Goal: Check status

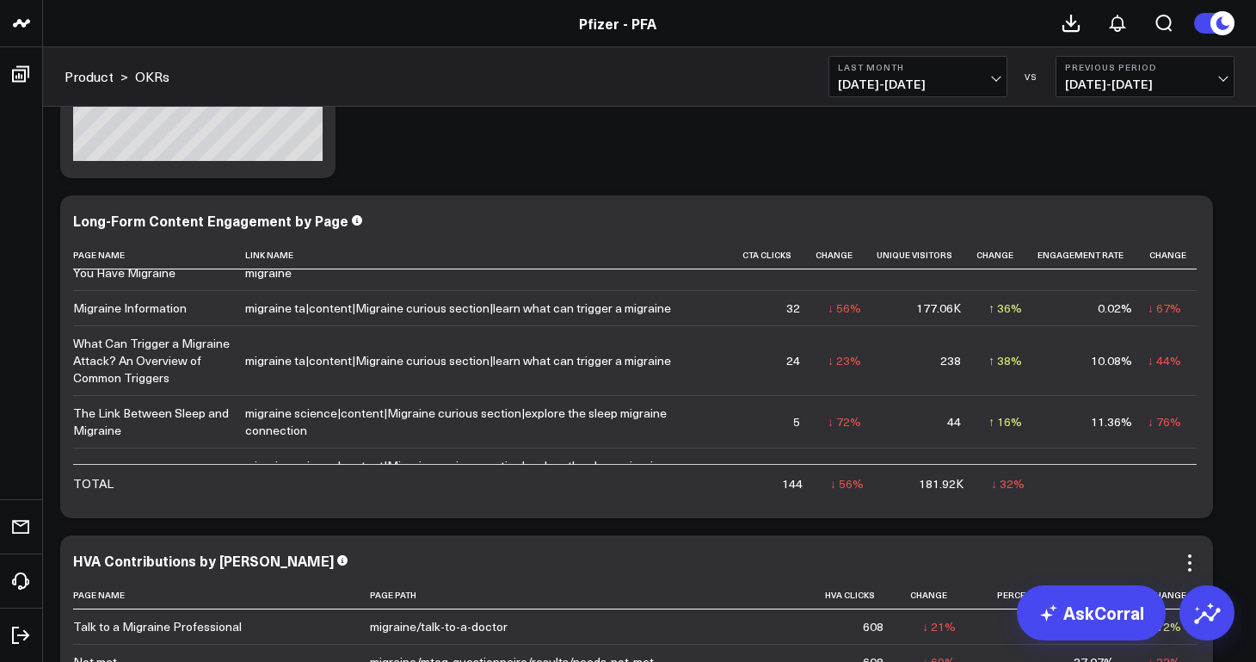
scroll to position [1644, 0]
